Goal: Task Accomplishment & Management: Complete application form

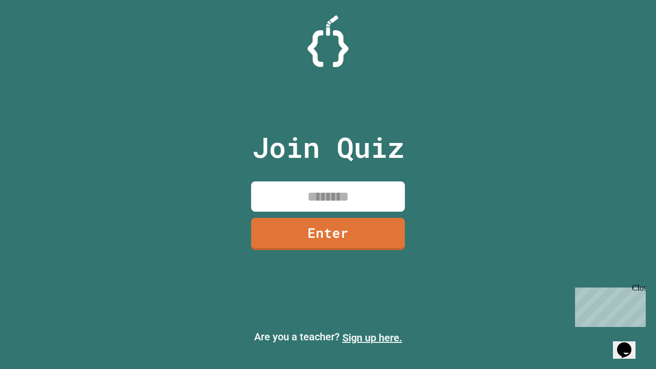
click at [372, 337] on link "Sign up here." at bounding box center [372, 337] width 60 height 12
